Goal: Navigation & Orientation: Find specific page/section

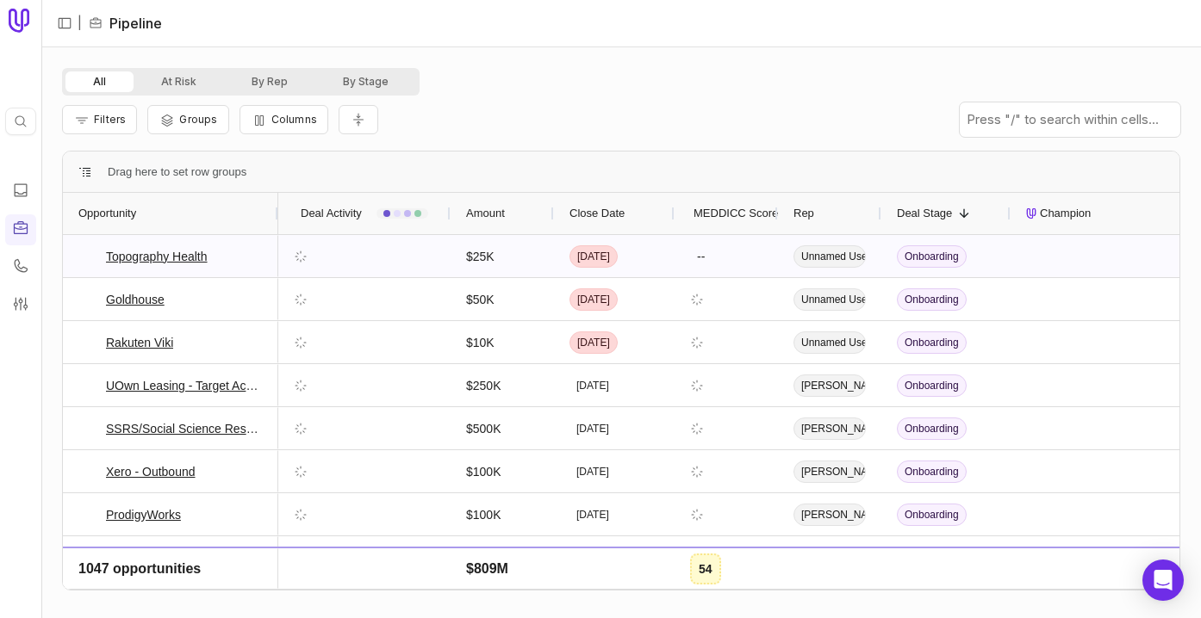
click at [26, 126] on icon at bounding box center [21, 122] width 14 height 14
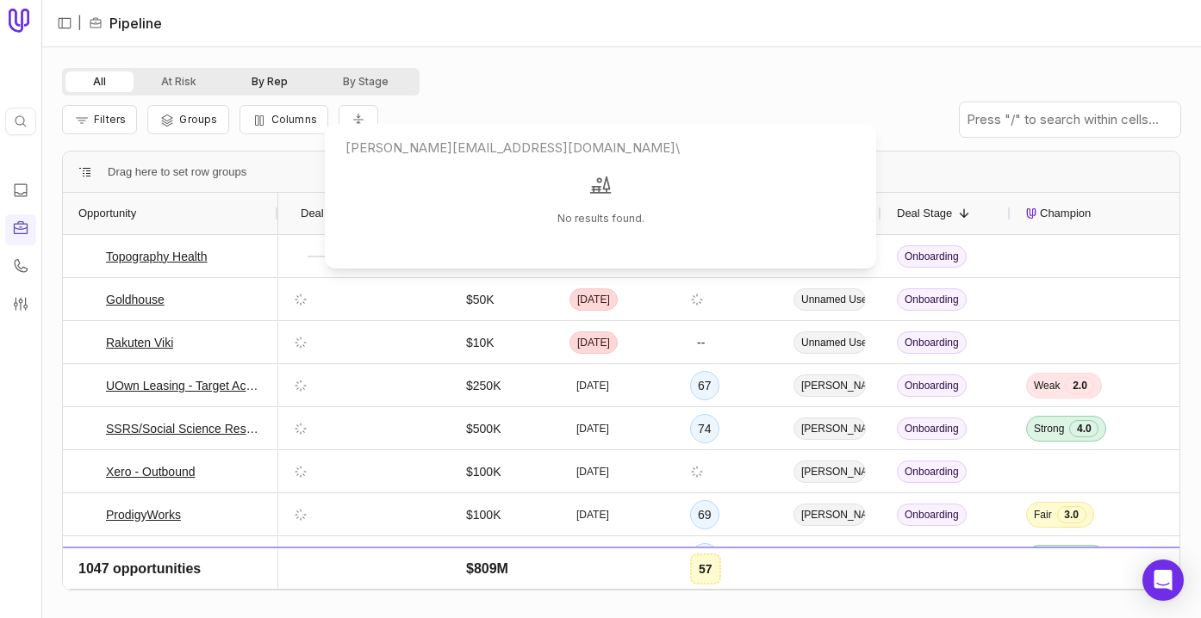
click at [275, 83] on html "Quick search... ⌘ K | Pipeline All At Risk By Rep By Stage Filters Groups Colum…" at bounding box center [600, 309] width 1201 height 618
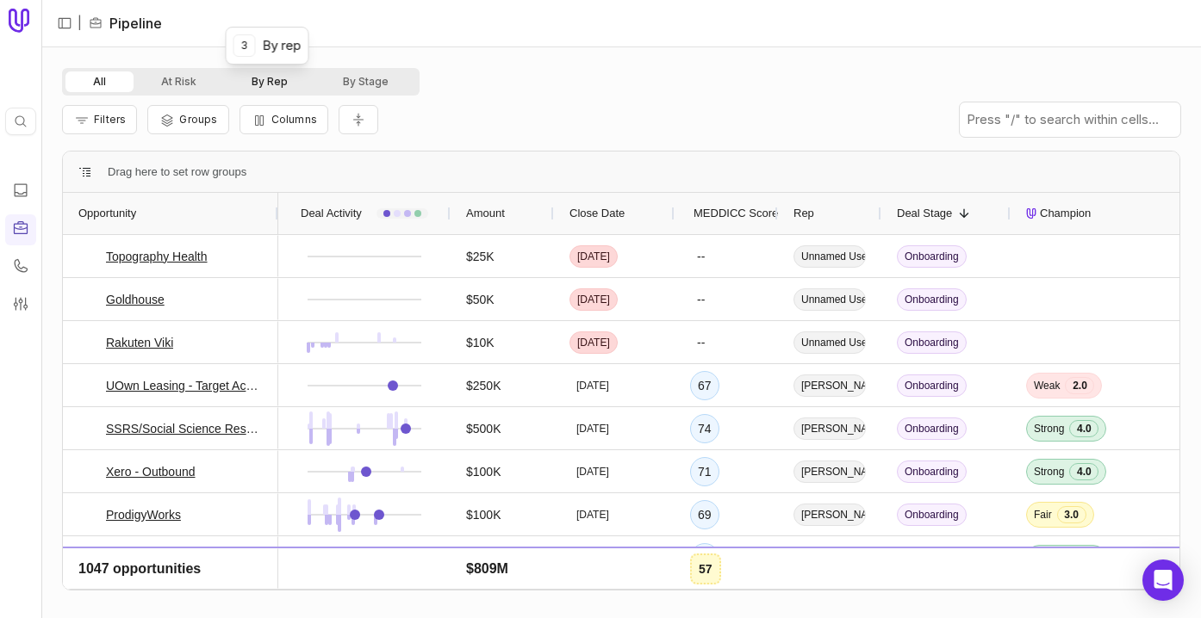
click at [275, 83] on button "By Rep" at bounding box center [269, 81] width 91 height 21
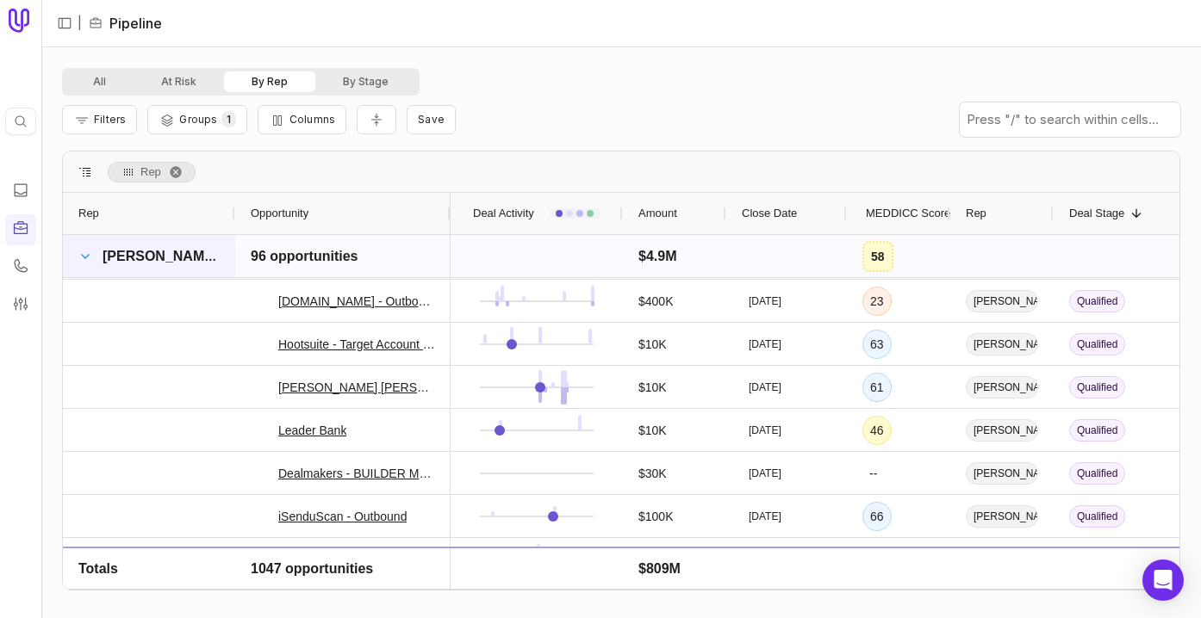
click at [86, 254] on span at bounding box center [85, 257] width 14 height 14
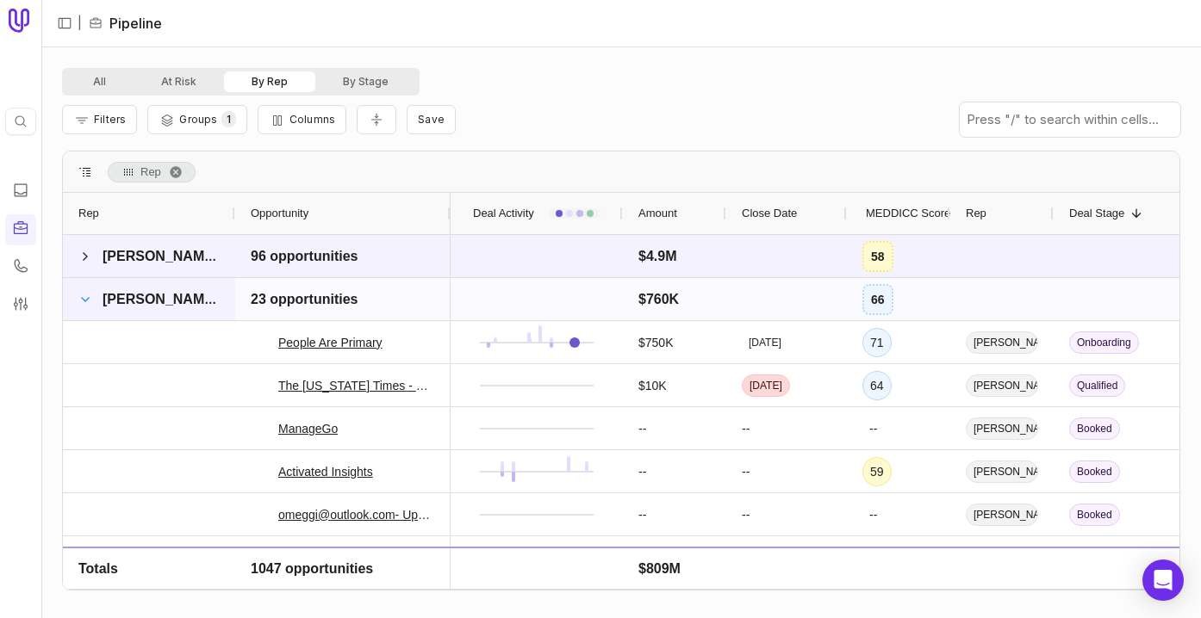
click at [85, 294] on span at bounding box center [85, 300] width 14 height 14
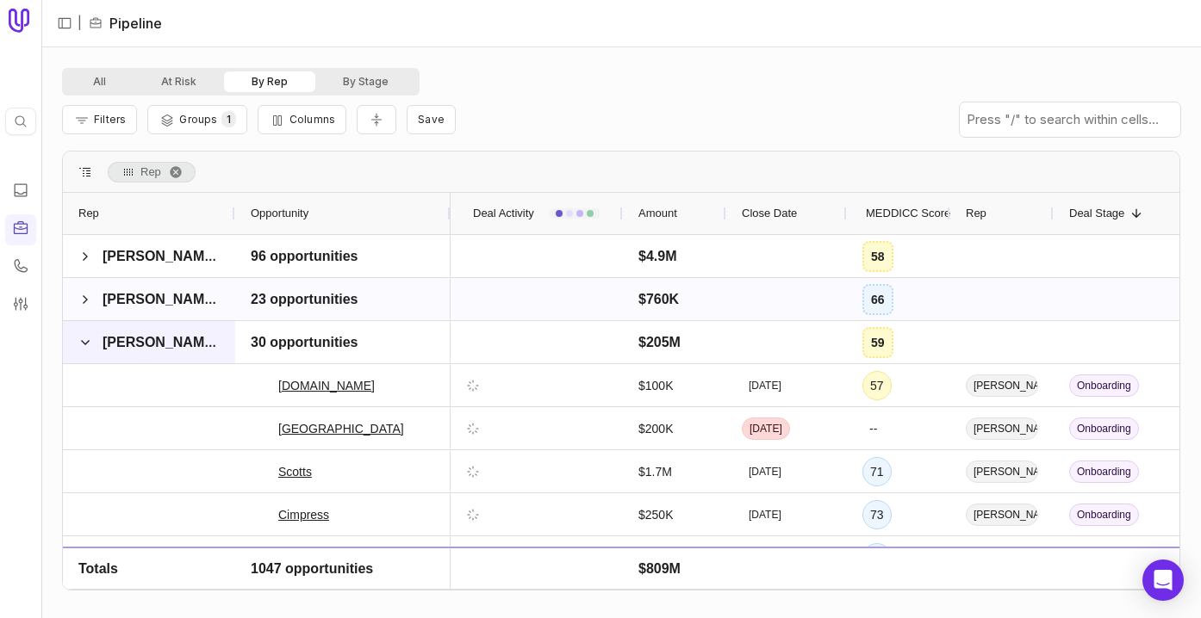
click at [79, 330] on span at bounding box center [85, 343] width 14 height 34
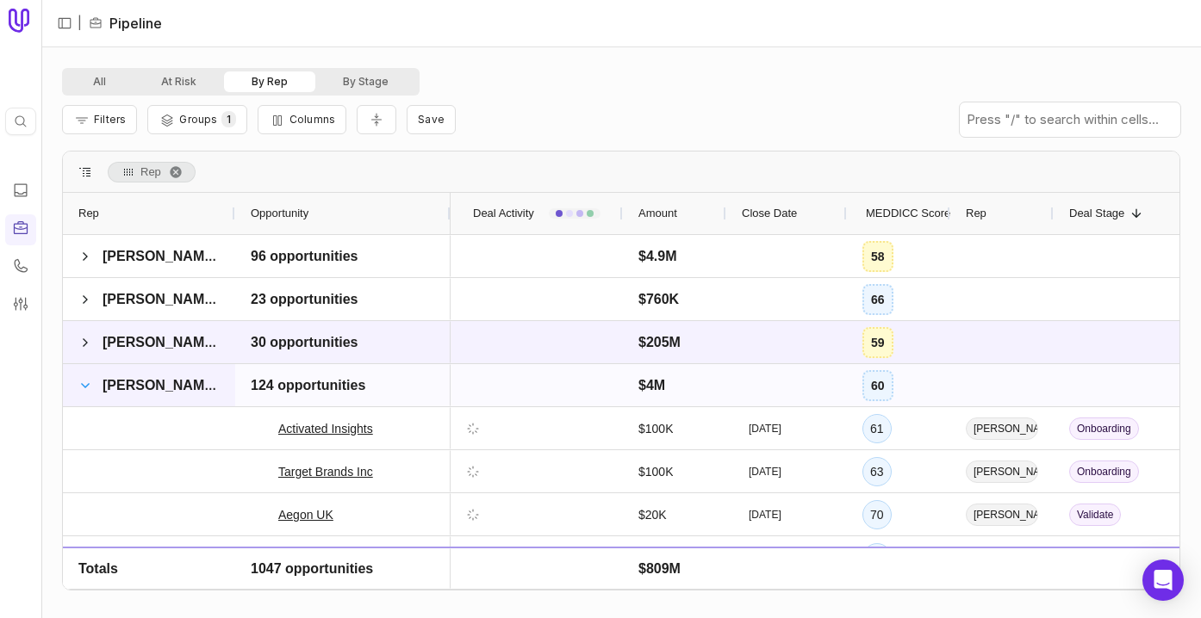
click at [79, 387] on span at bounding box center [85, 386] width 14 height 14
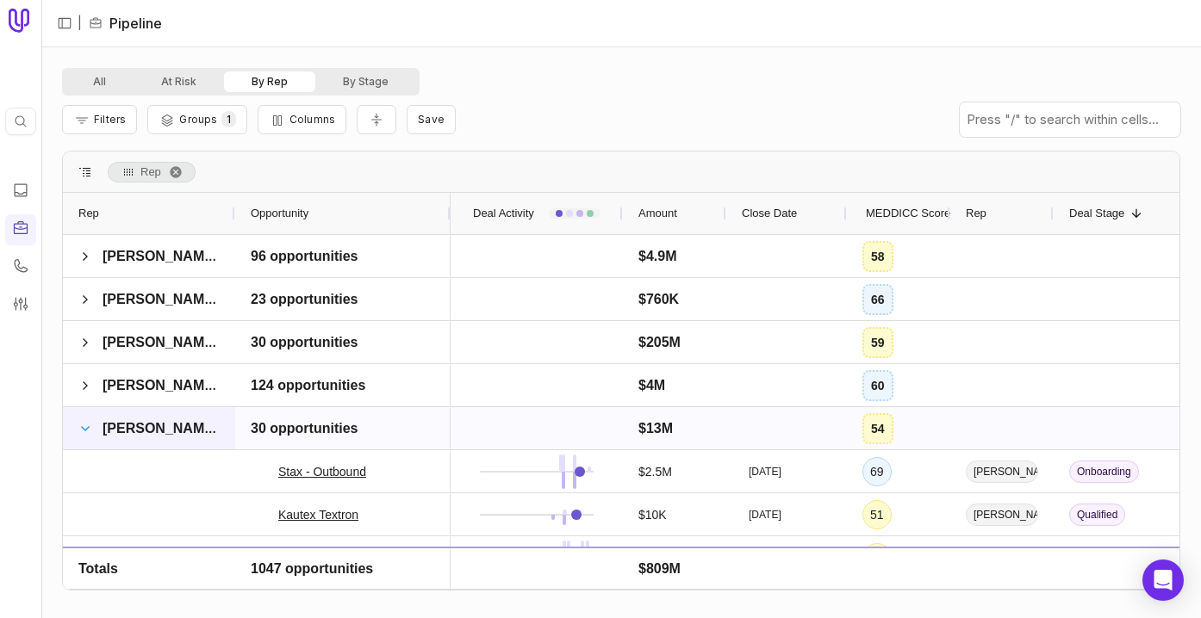
click at [81, 422] on span at bounding box center [85, 429] width 14 height 14
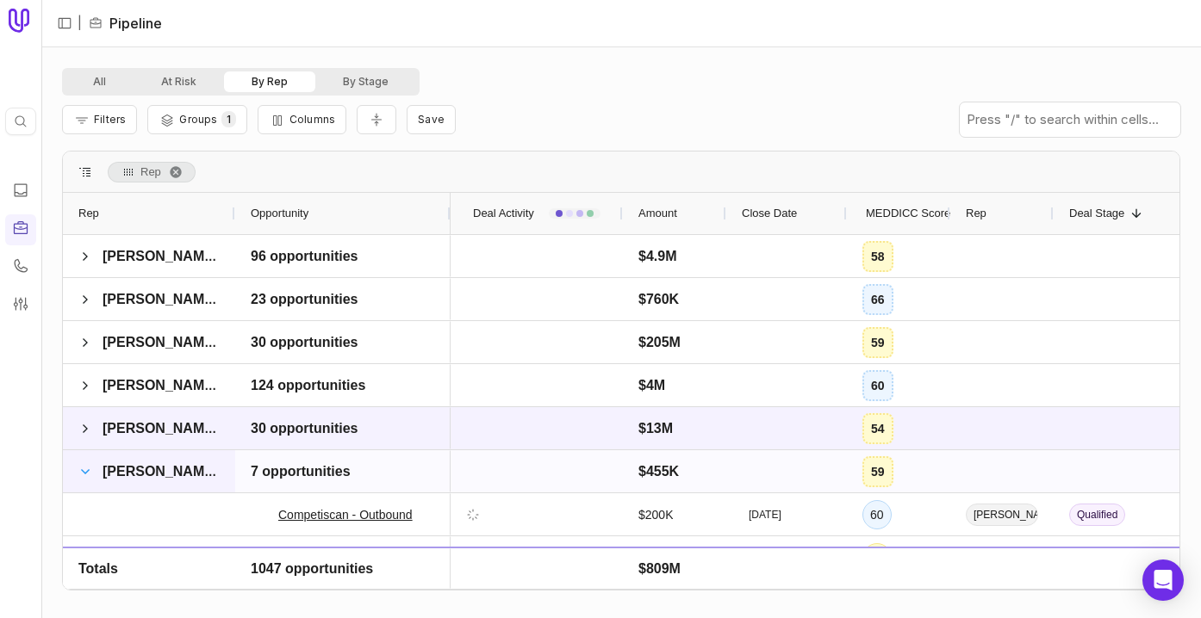
click at [84, 472] on span at bounding box center [85, 472] width 14 height 14
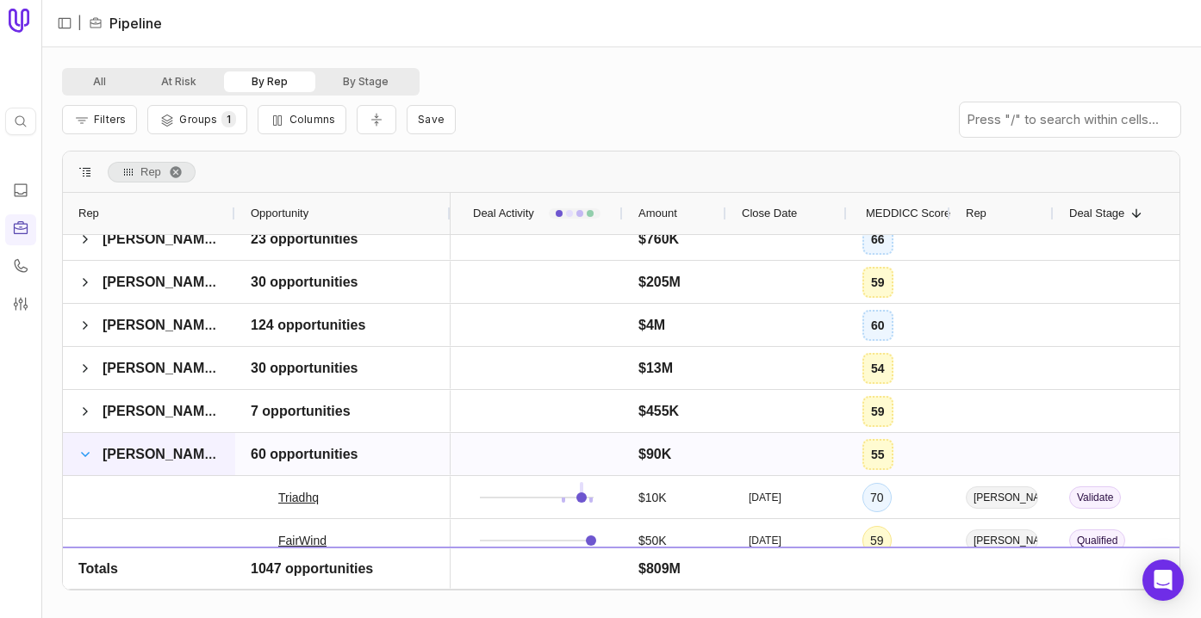
click at [80, 459] on span at bounding box center [85, 455] width 14 height 14
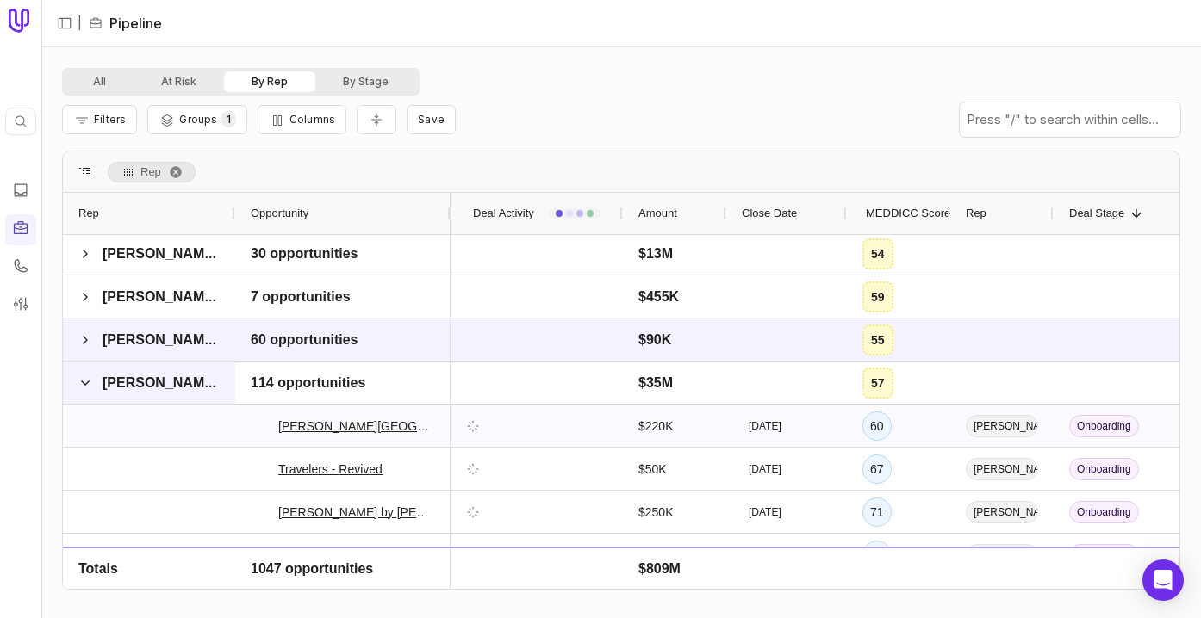
click at [77, 385] on div "[PERSON_NAME]" at bounding box center [149, 383] width 172 height 42
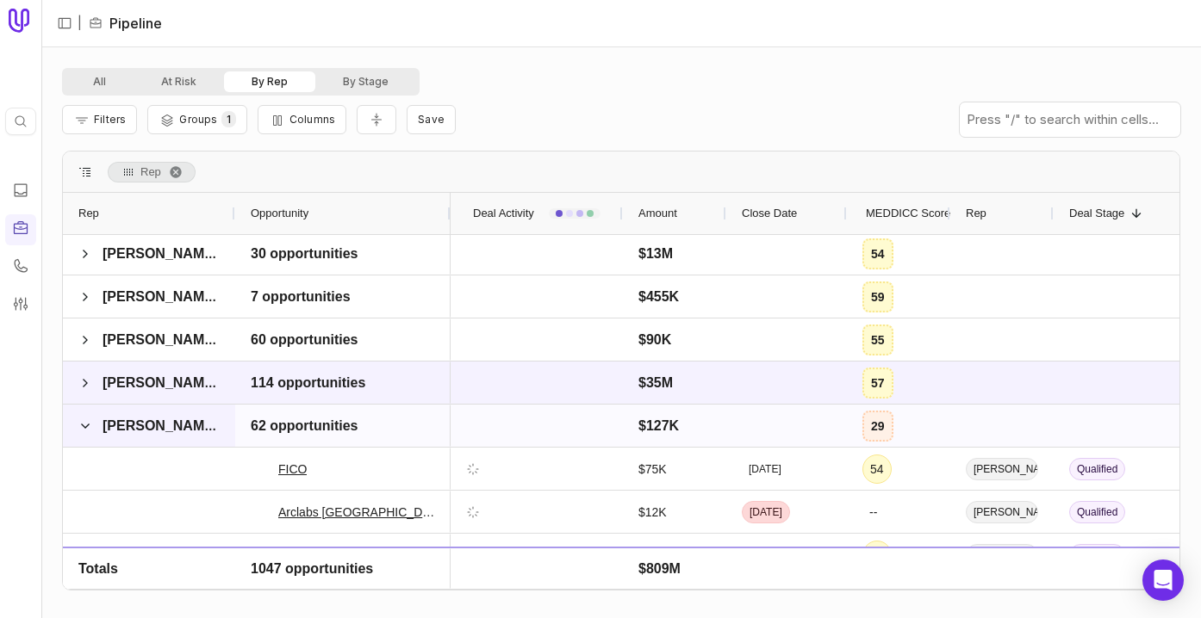
click at [77, 414] on div "[PERSON_NAME]" at bounding box center [149, 426] width 172 height 42
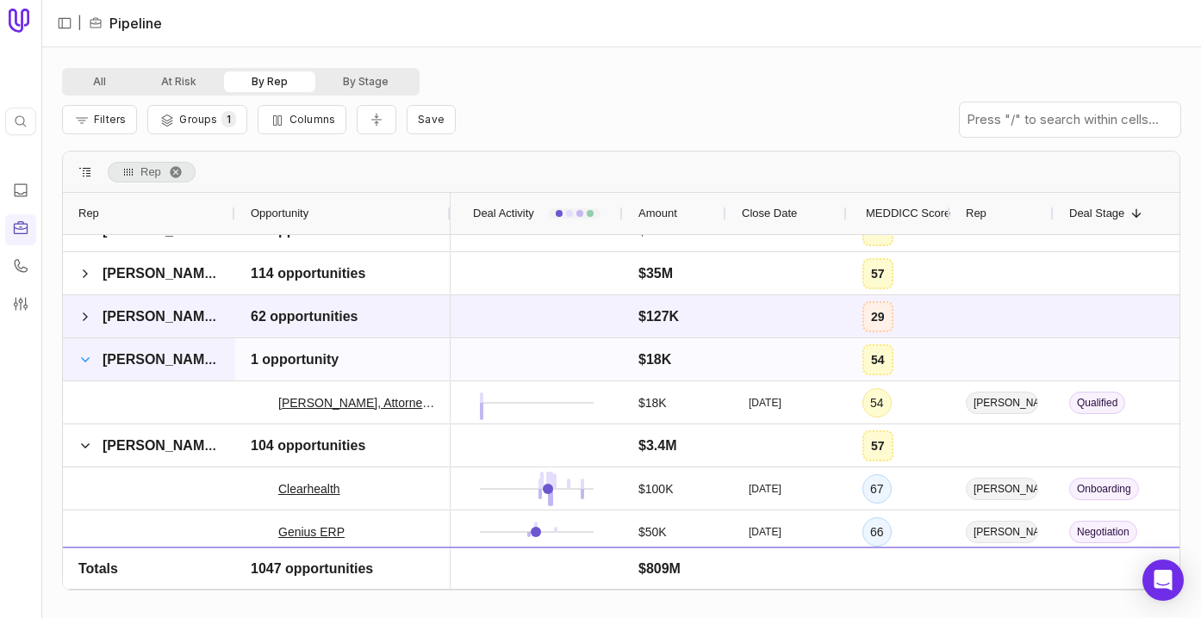
click at [89, 355] on span at bounding box center [85, 360] width 14 height 14
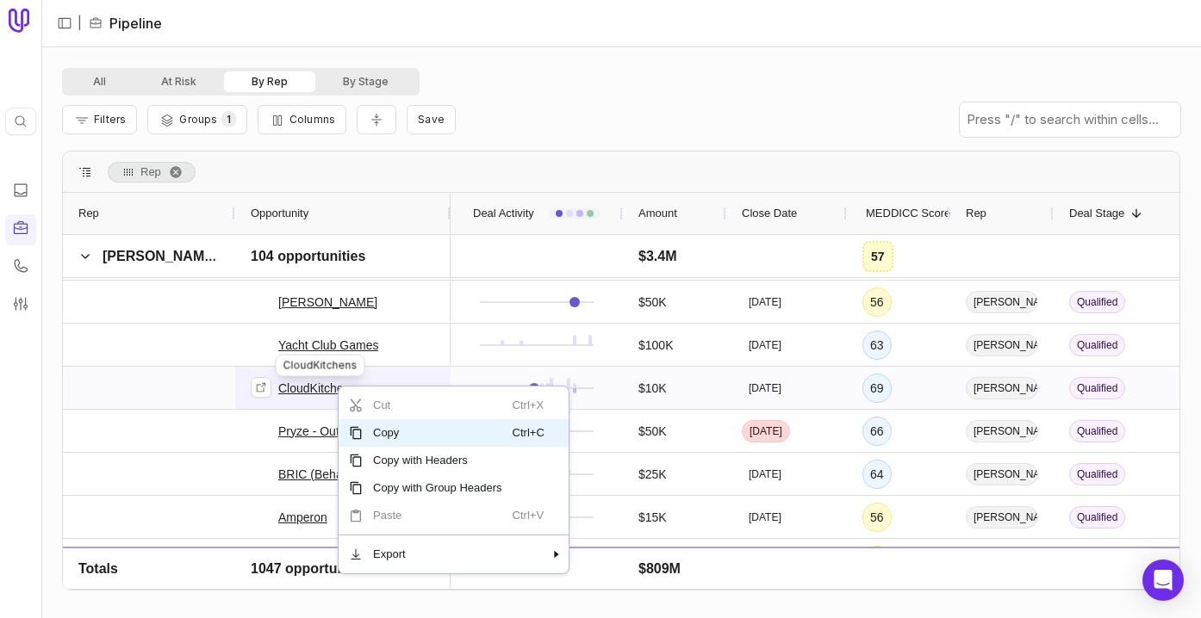
click at [315, 391] on link "CloudKitchens" at bounding box center [317, 388] width 78 height 21
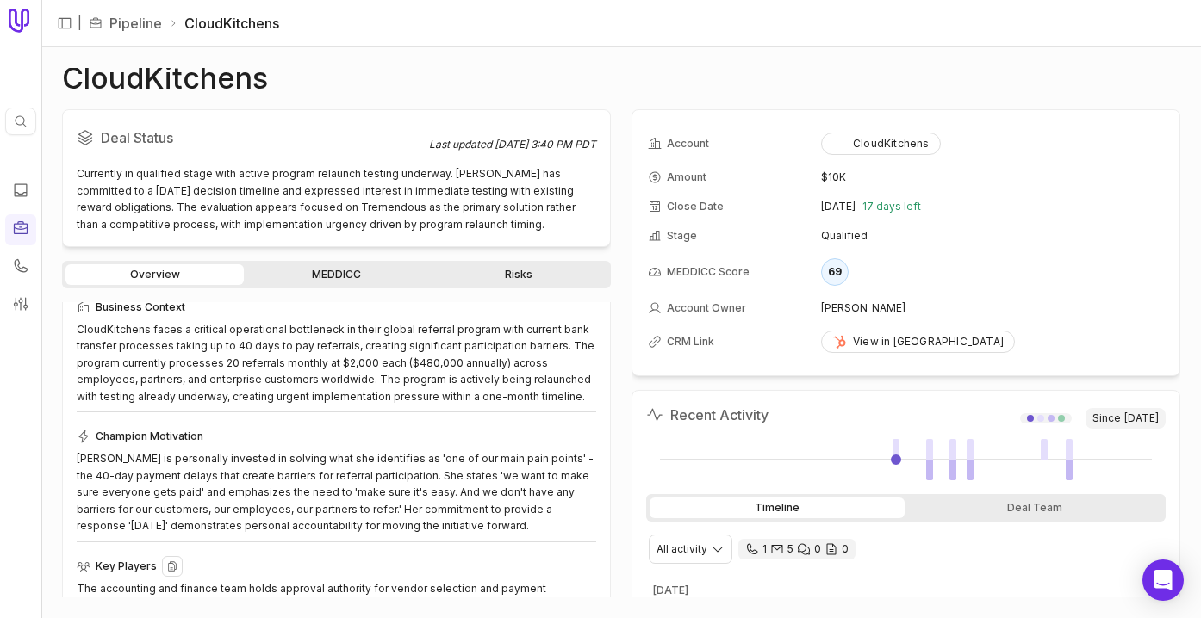
scroll to position [192, 0]
